Goal: Information Seeking & Learning: Learn about a topic

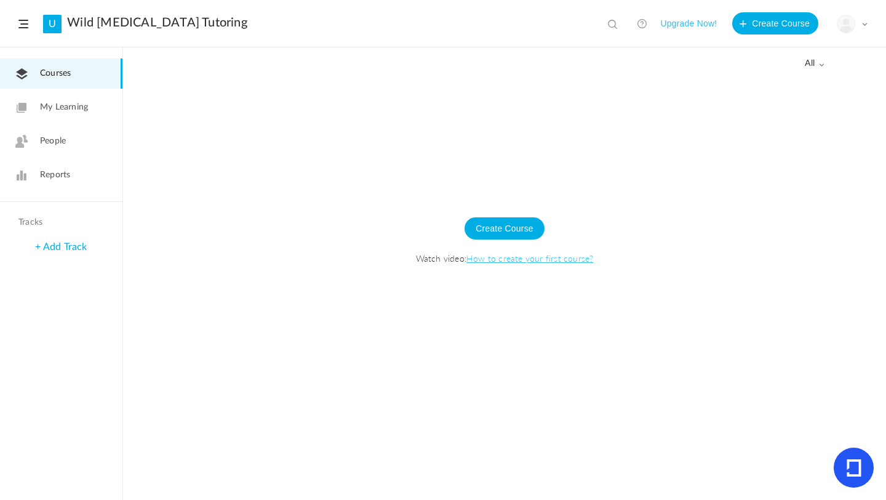
click at [523, 259] on link "How to create your first course?" at bounding box center [530, 258] width 127 height 12
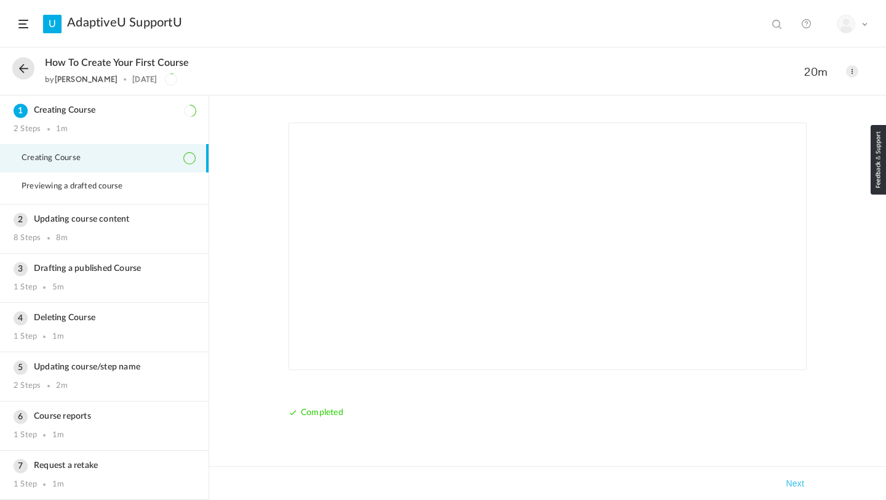
click at [25, 68] on button at bounding box center [23, 68] width 22 height 22
click at [26, 67] on button at bounding box center [23, 68] width 22 height 22
click at [23, 28] on span at bounding box center [23, 24] width 10 height 9
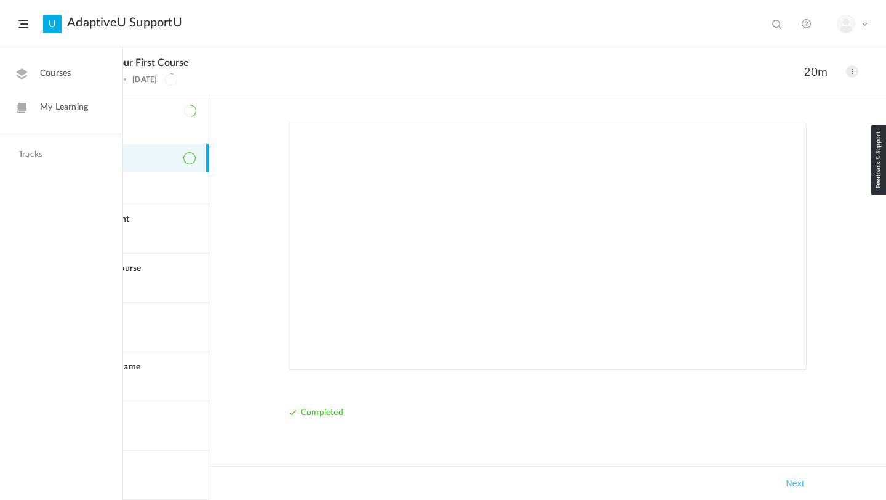
click at [65, 73] on span "Courses" at bounding box center [55, 73] width 31 height 13
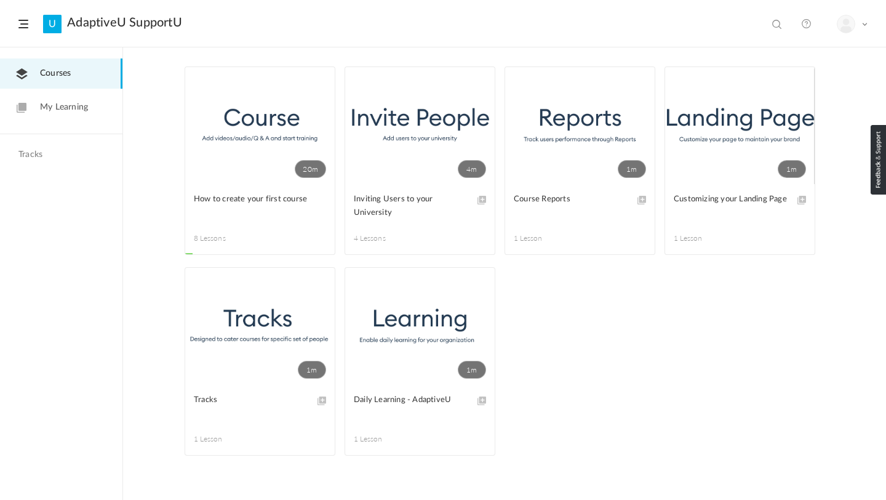
click at [56, 113] on span "My Learning" at bounding box center [64, 107] width 48 height 13
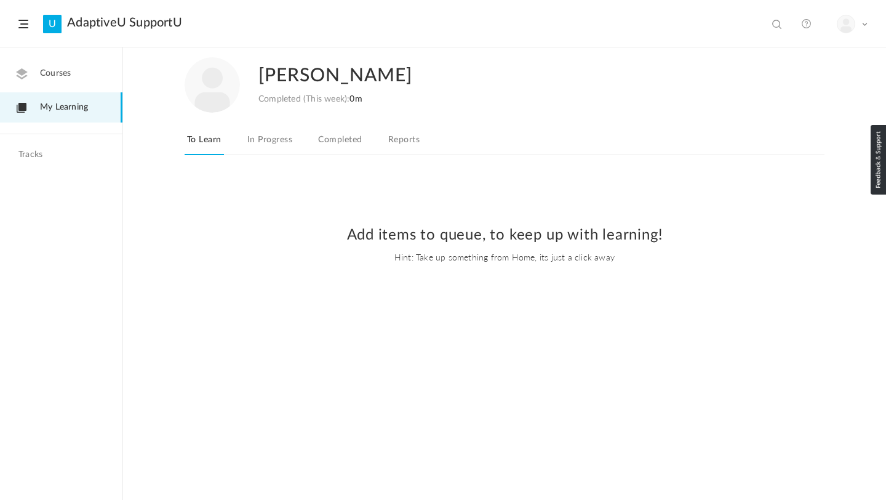
click at [13, 18] on header "U AdaptiveU SupportU View all No results My Profile Logout" at bounding box center [443, 23] width 886 height 47
click at [22, 21] on span at bounding box center [23, 24] width 10 height 9
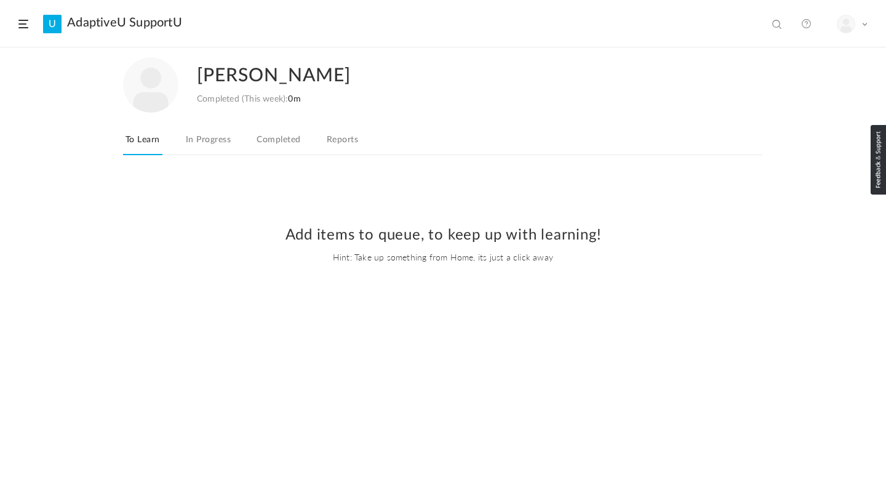
click at [207, 146] on link "In Progress" at bounding box center [208, 143] width 50 height 23
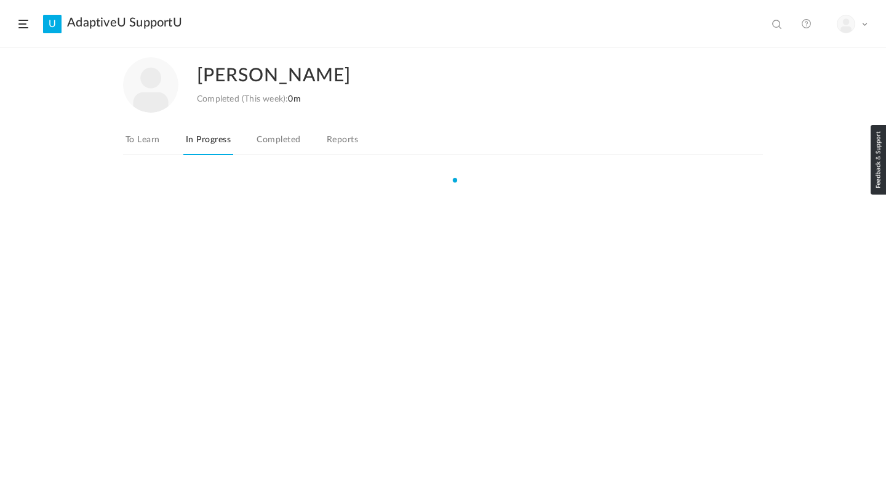
click at [262, 141] on link "Completed" at bounding box center [278, 143] width 49 height 23
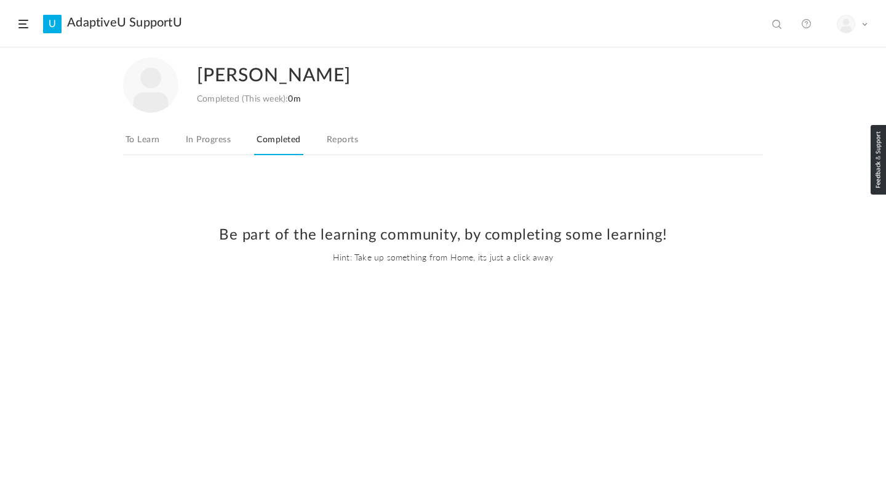
click at [336, 143] on link "Reports" at bounding box center [342, 143] width 36 height 23
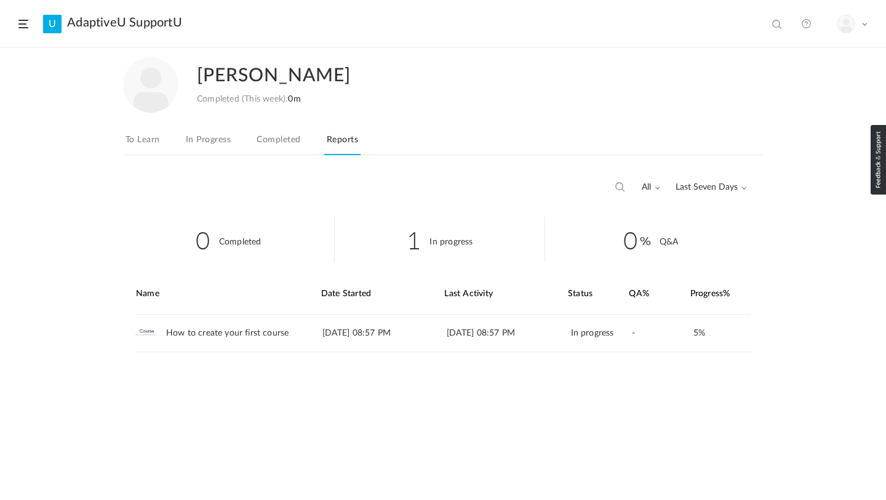
click at [21, 27] on span at bounding box center [23, 24] width 10 height 9
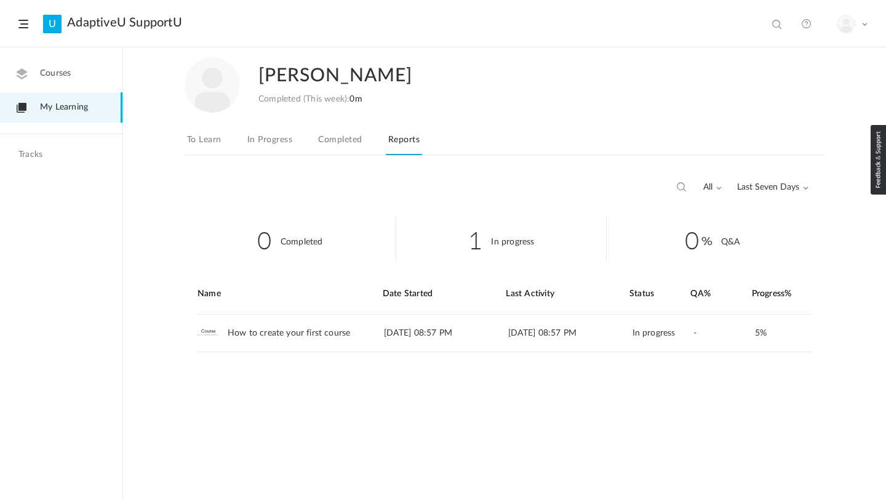
click at [67, 74] on span "Courses" at bounding box center [55, 73] width 31 height 13
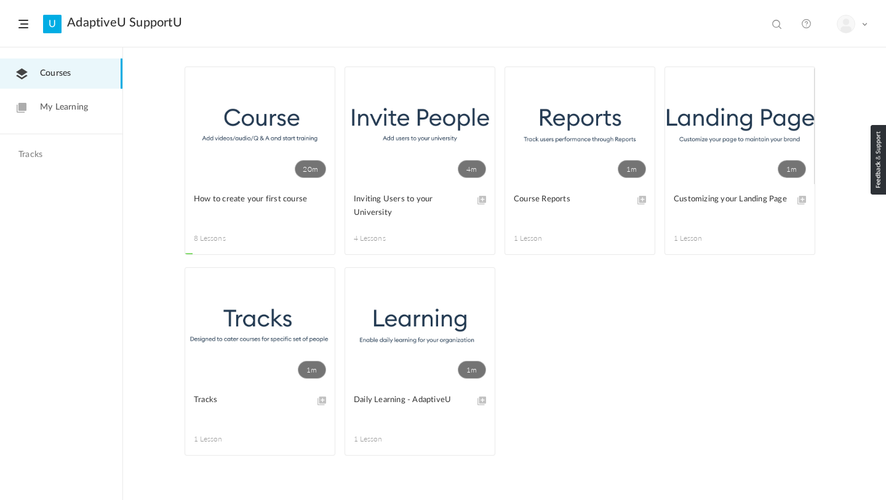
click at [23, 162] on div "Tracks" at bounding box center [61, 158] width 122 height 17
click at [845, 28] on img at bounding box center [846, 23] width 17 height 17
click at [30, 19] on header "U AdaptiveU SupportU View all No results My Profile Logout" at bounding box center [443, 23] width 886 height 47
click at [26, 21] on span at bounding box center [23, 24] width 10 height 9
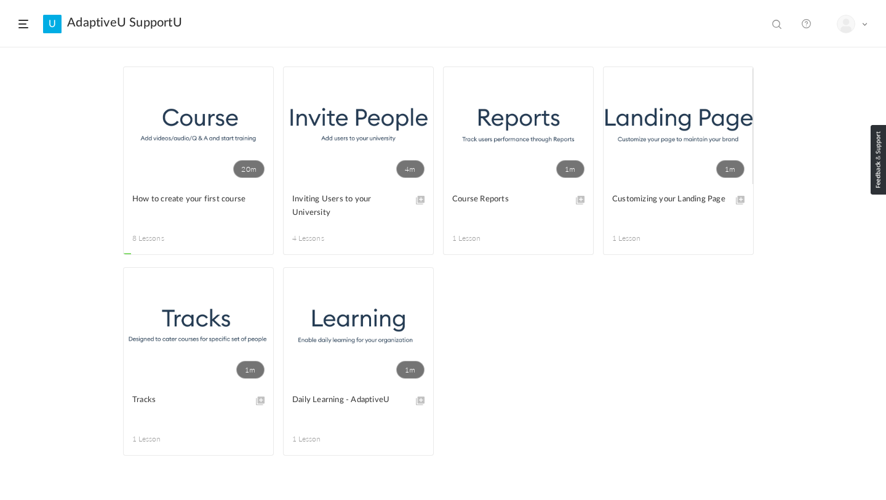
click at [26, 21] on span at bounding box center [23, 24] width 10 height 9
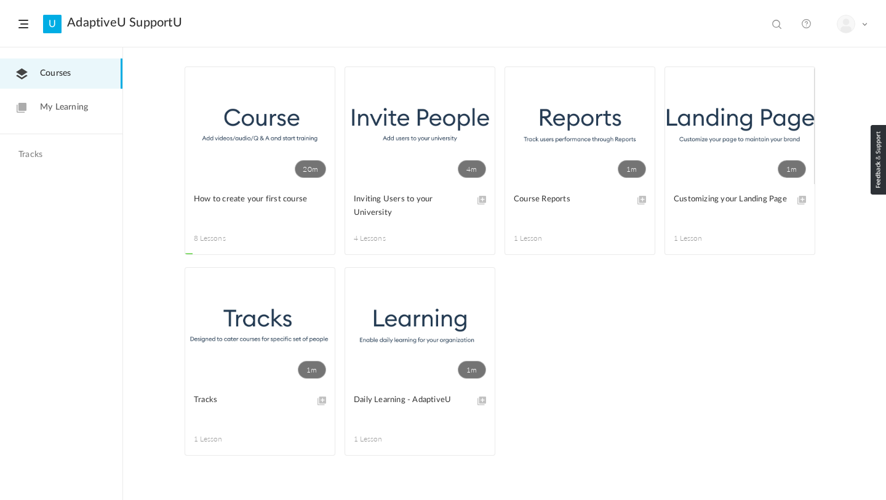
click at [0, 0] on span at bounding box center [0, 0] width 0 height 0
click at [853, 25] on img at bounding box center [846, 23] width 17 height 17
click at [860, 20] on div "My Profile Logout" at bounding box center [852, 24] width 31 height 18
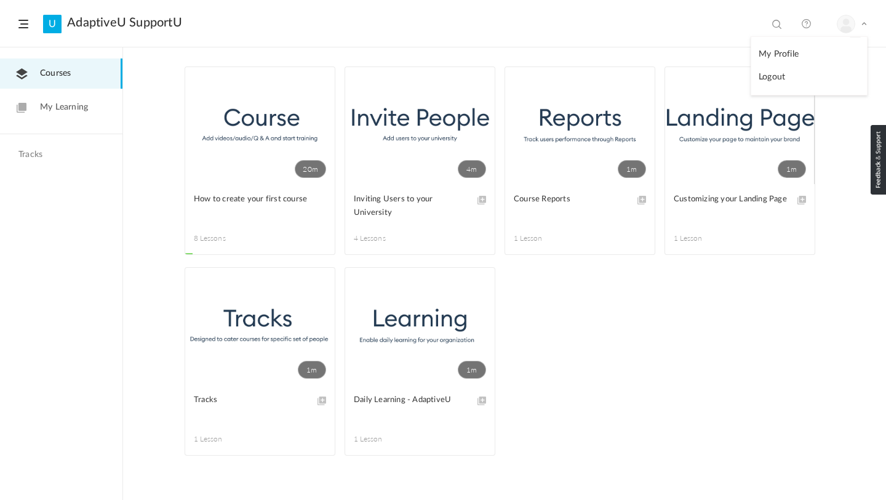
click at [772, 49] on link "My Profile" at bounding box center [810, 54] width 116 height 23
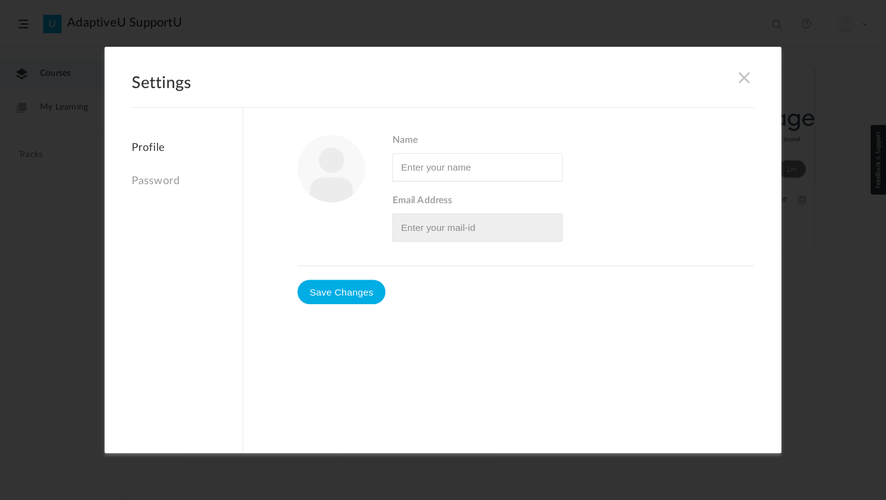
type input "Devin McKinley"
type input "lovinliphe@gmail.com"
click at [744, 76] on span at bounding box center [745, 78] width 14 height 14
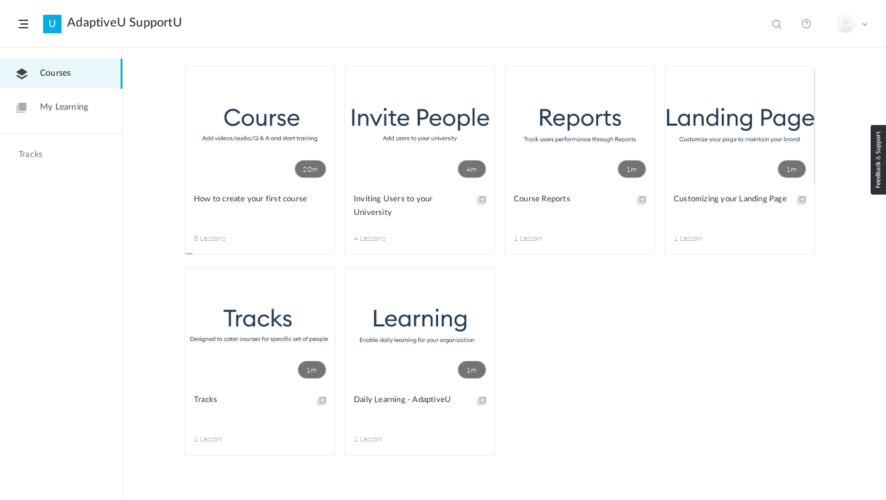
click at [447, 114] on link "4m" at bounding box center [420, 125] width 150 height 117
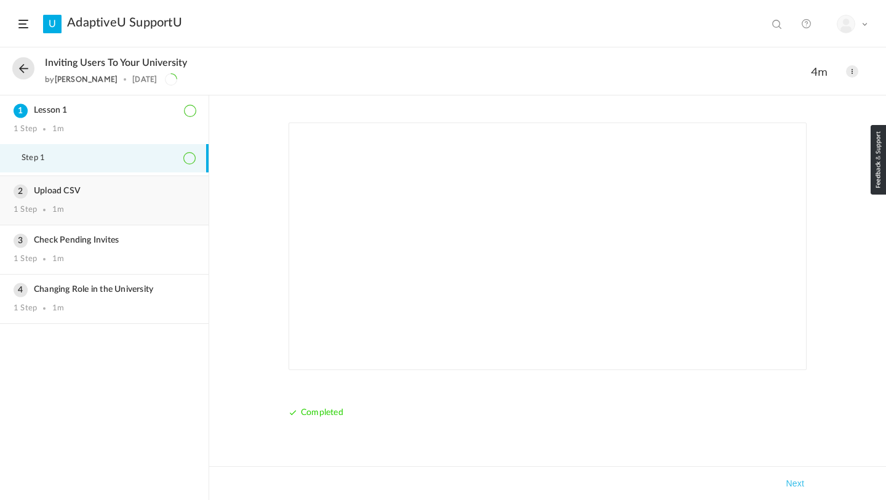
click at [60, 185] on div "Upload CSV 1 Step 1m" at bounding box center [104, 200] width 209 height 49
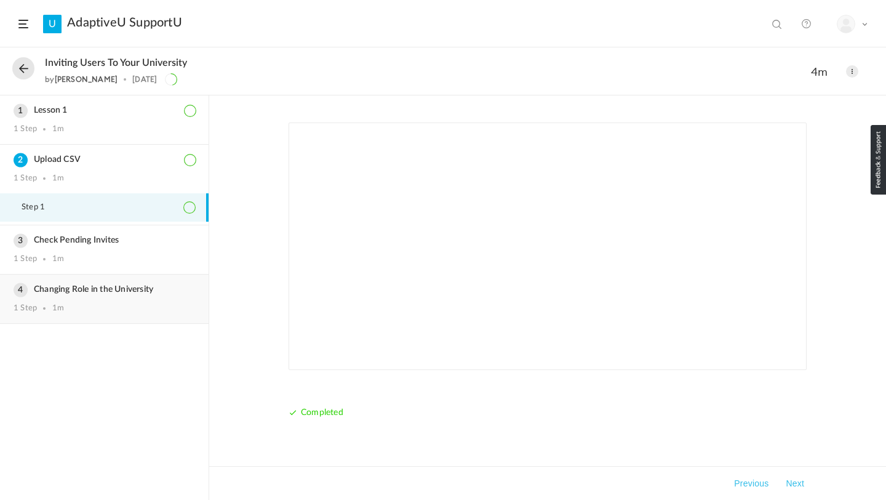
click at [81, 297] on div "Changing Role in the University 1 Step 1m" at bounding box center [104, 299] width 209 height 49
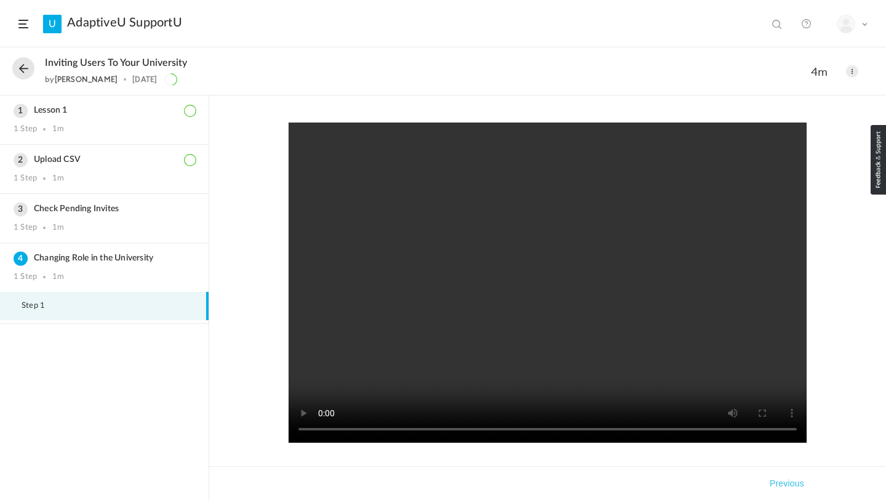
click at [520, 294] on video at bounding box center [548, 282] width 518 height 320
click at [22, 67] on button at bounding box center [23, 68] width 22 height 22
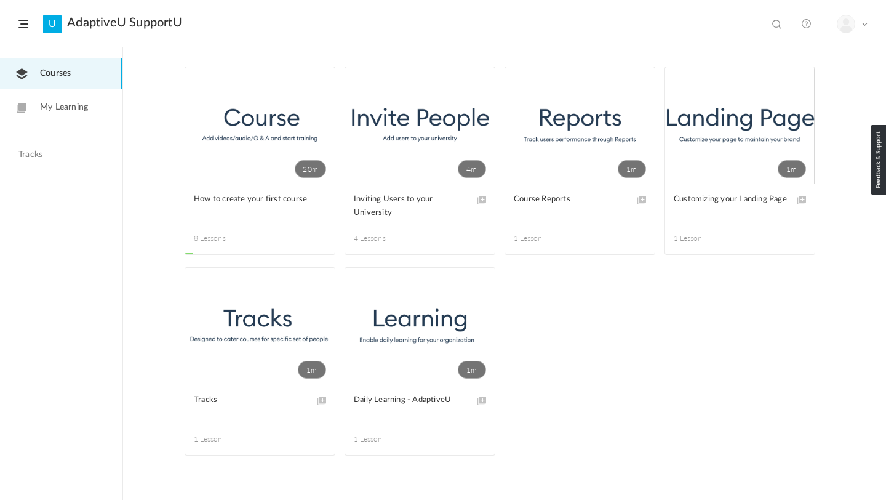
click at [790, 122] on link "1m" at bounding box center [740, 125] width 150 height 117
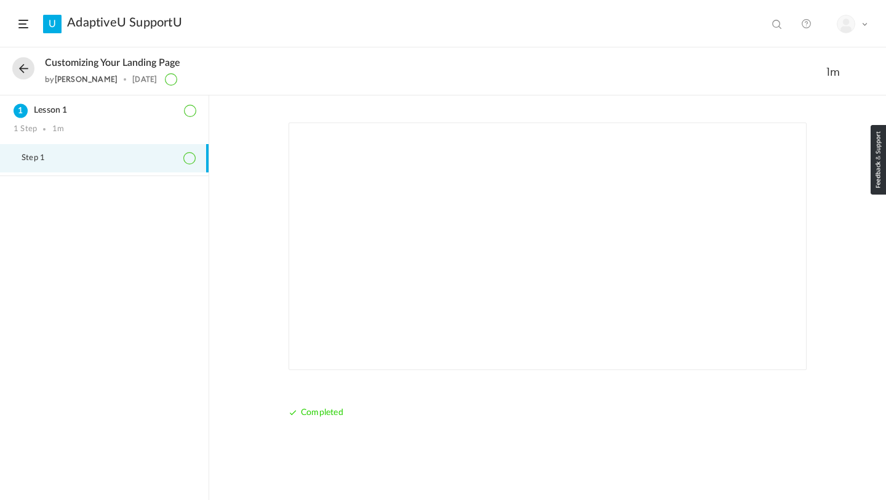
click at [862, 23] on span at bounding box center [865, 24] width 6 height 6
click at [805, 22] on link at bounding box center [806, 23] width 25 height 25
click at [18, 73] on button at bounding box center [23, 68] width 22 height 22
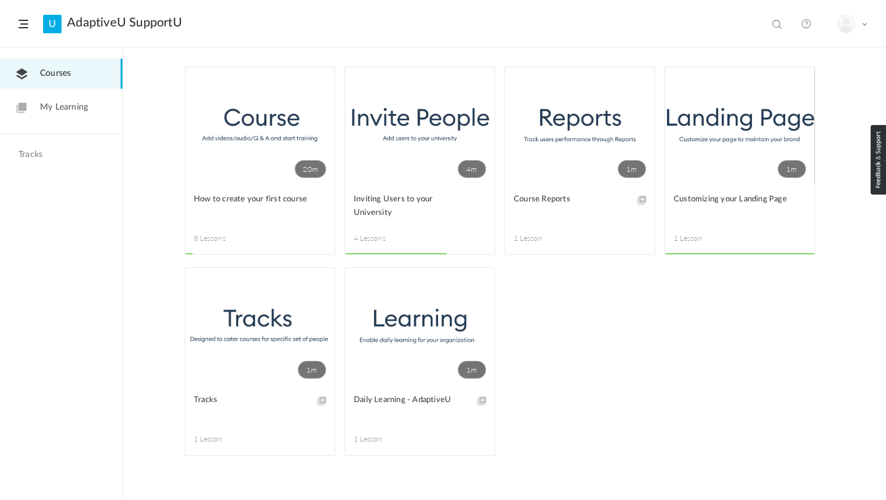
click at [254, 154] on link "20m" at bounding box center [260, 125] width 150 height 117
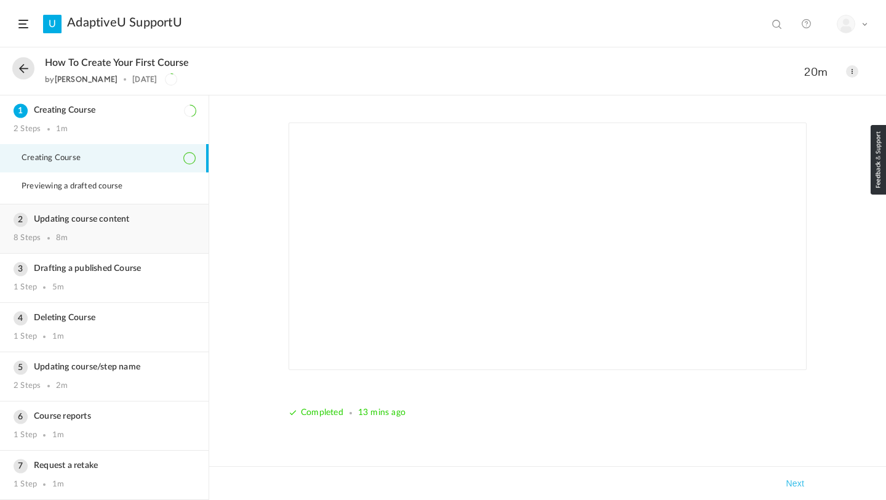
click at [99, 228] on div "Updating course content 8 Steps 8m" at bounding box center [104, 228] width 209 height 49
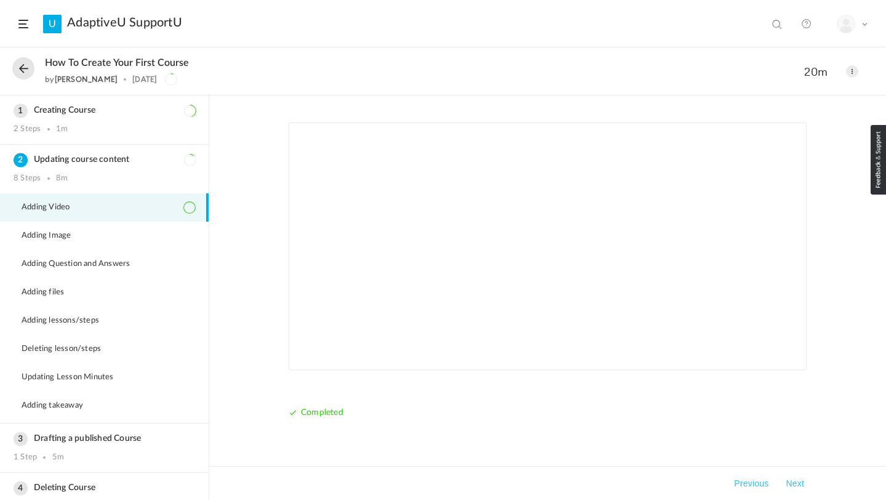
click at [859, 21] on div "My Profile Logout" at bounding box center [852, 24] width 31 height 18
click at [24, 24] on span at bounding box center [23, 24] width 10 height 9
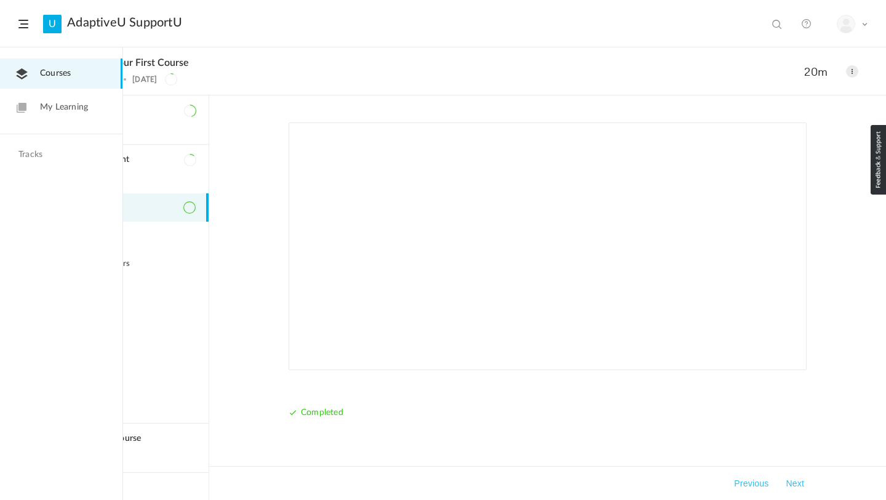
click at [422, 23] on header "U AdaptiveU SupportU View all No results My Profile Logout" at bounding box center [443, 23] width 886 height 47
click at [788, 480] on button "Next" at bounding box center [795, 483] width 23 height 15
click at [791, 480] on button "Next" at bounding box center [795, 483] width 23 height 15
